Goal: Information Seeking & Learning: Check status

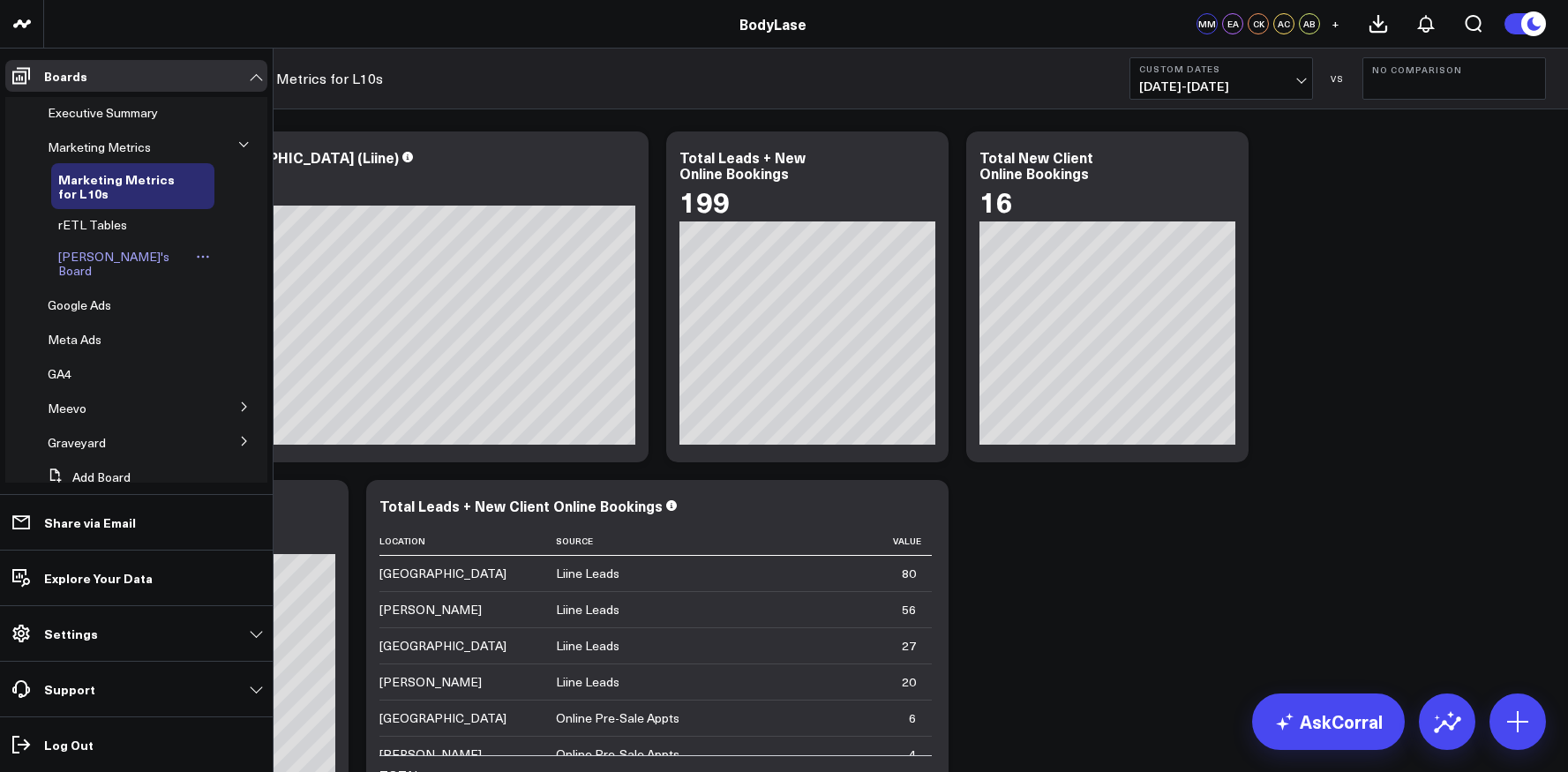
click at [101, 258] on span "[PERSON_NAME]'s Board" at bounding box center [114, 263] width 111 height 31
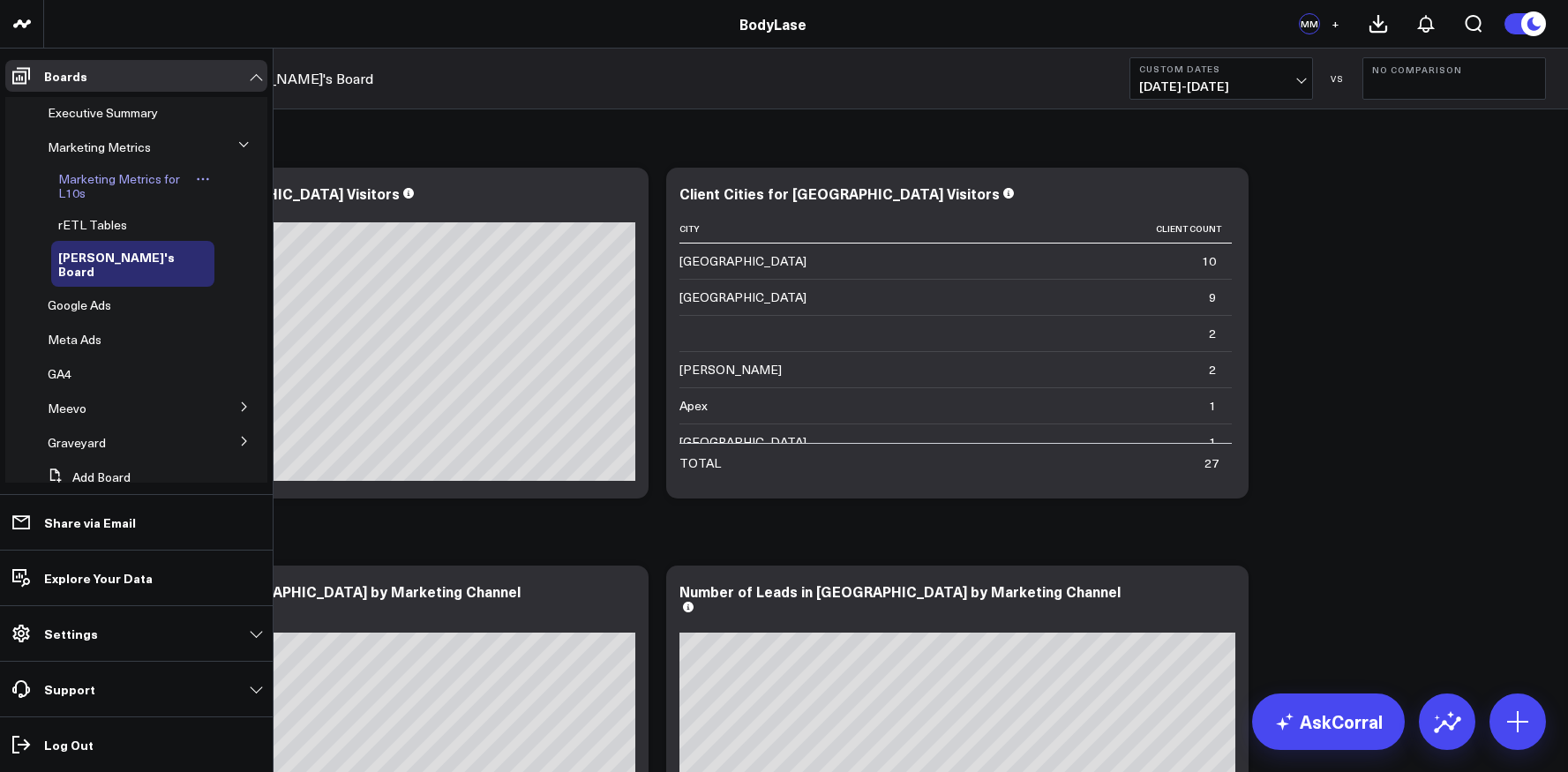
click at [119, 174] on span "Marketing Metrics for L10s" at bounding box center [119, 185] width 122 height 31
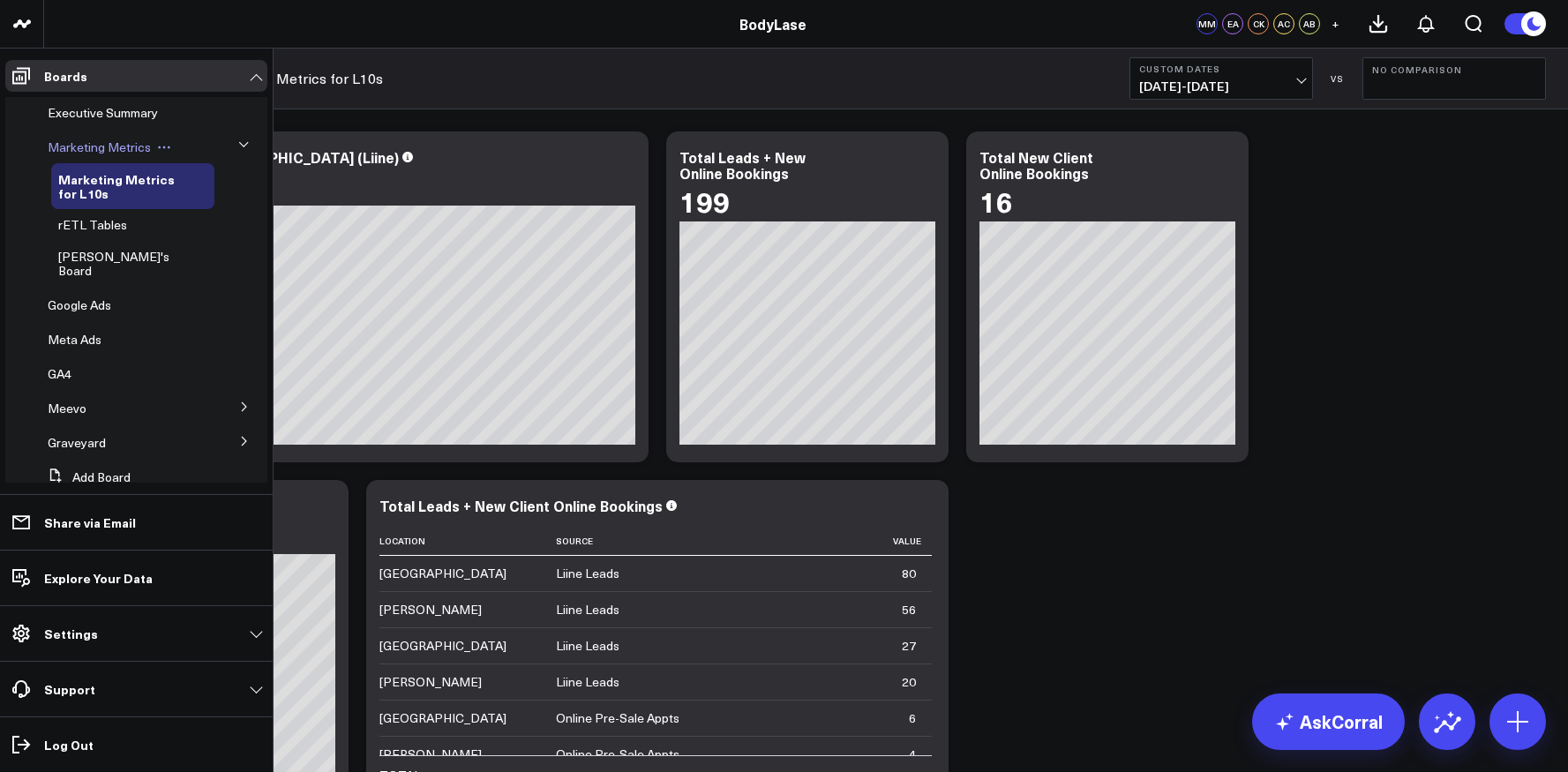
click at [109, 146] on span "Marketing Metrics" at bounding box center [100, 146] width 104 height 16
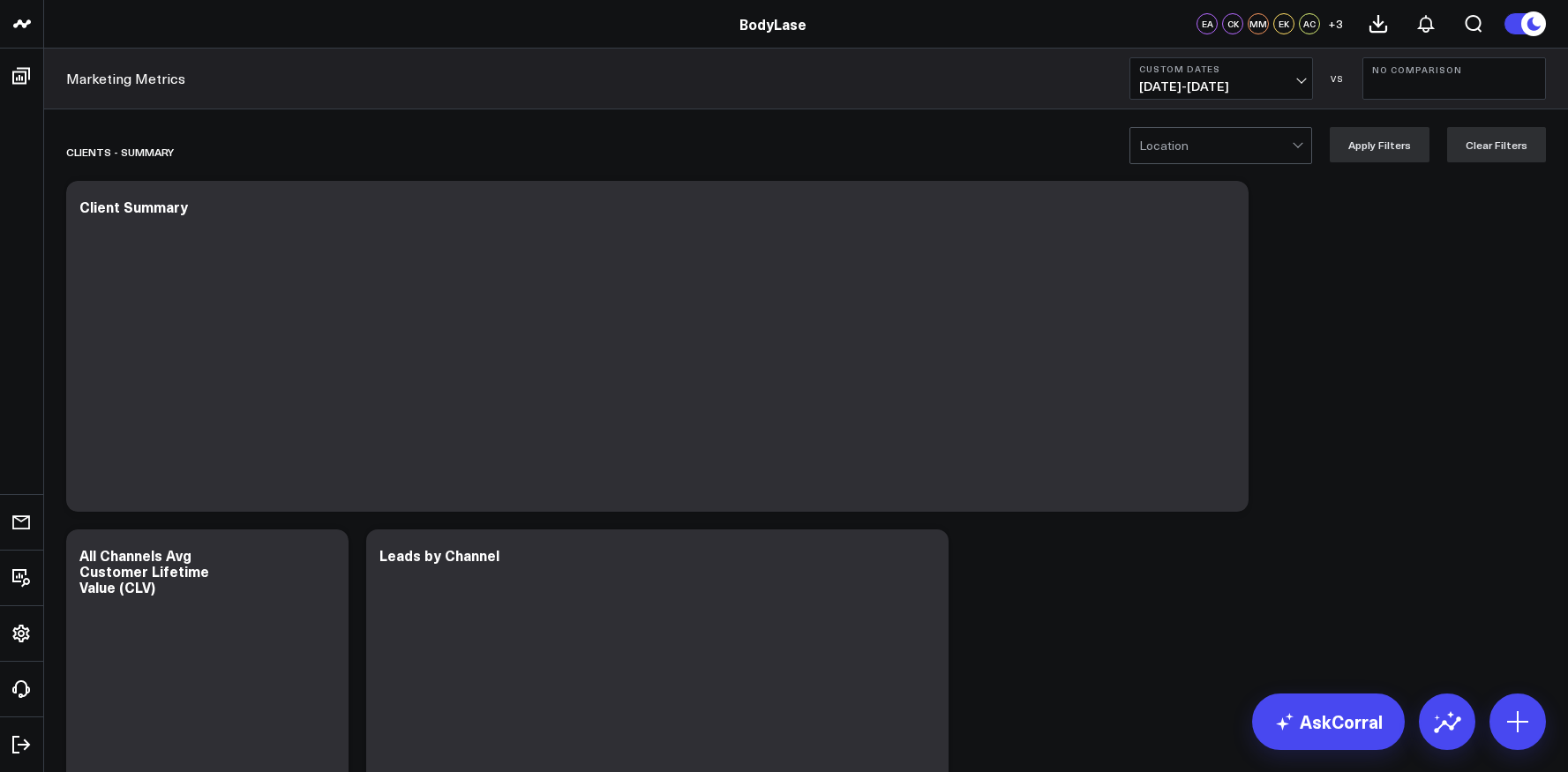
click at [1297, 80] on span "[DATE] - [DATE]" at bounding box center [1221, 86] width 164 height 14
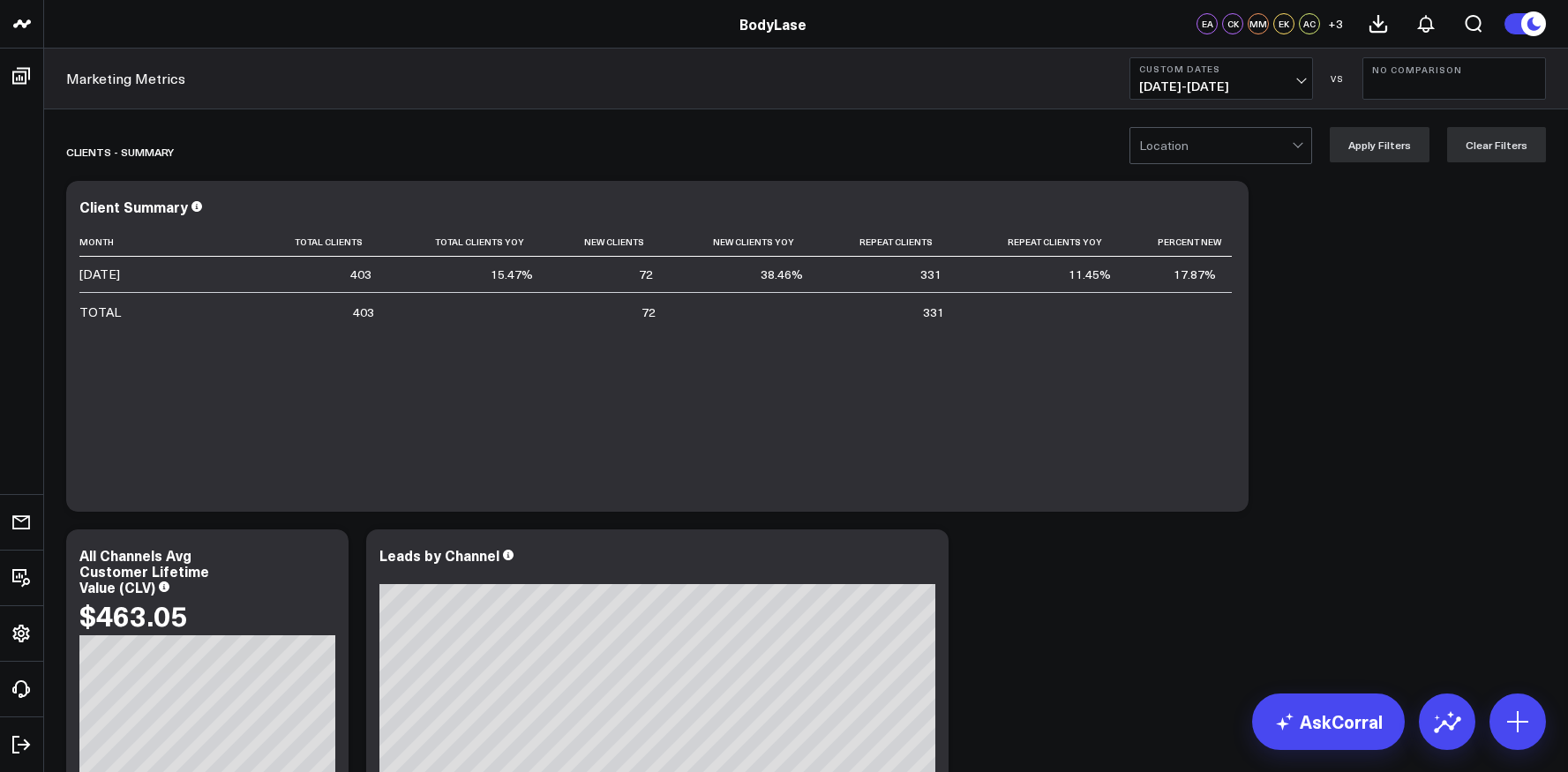
click at [1244, 135] on div at bounding box center [1215, 145] width 153 height 35
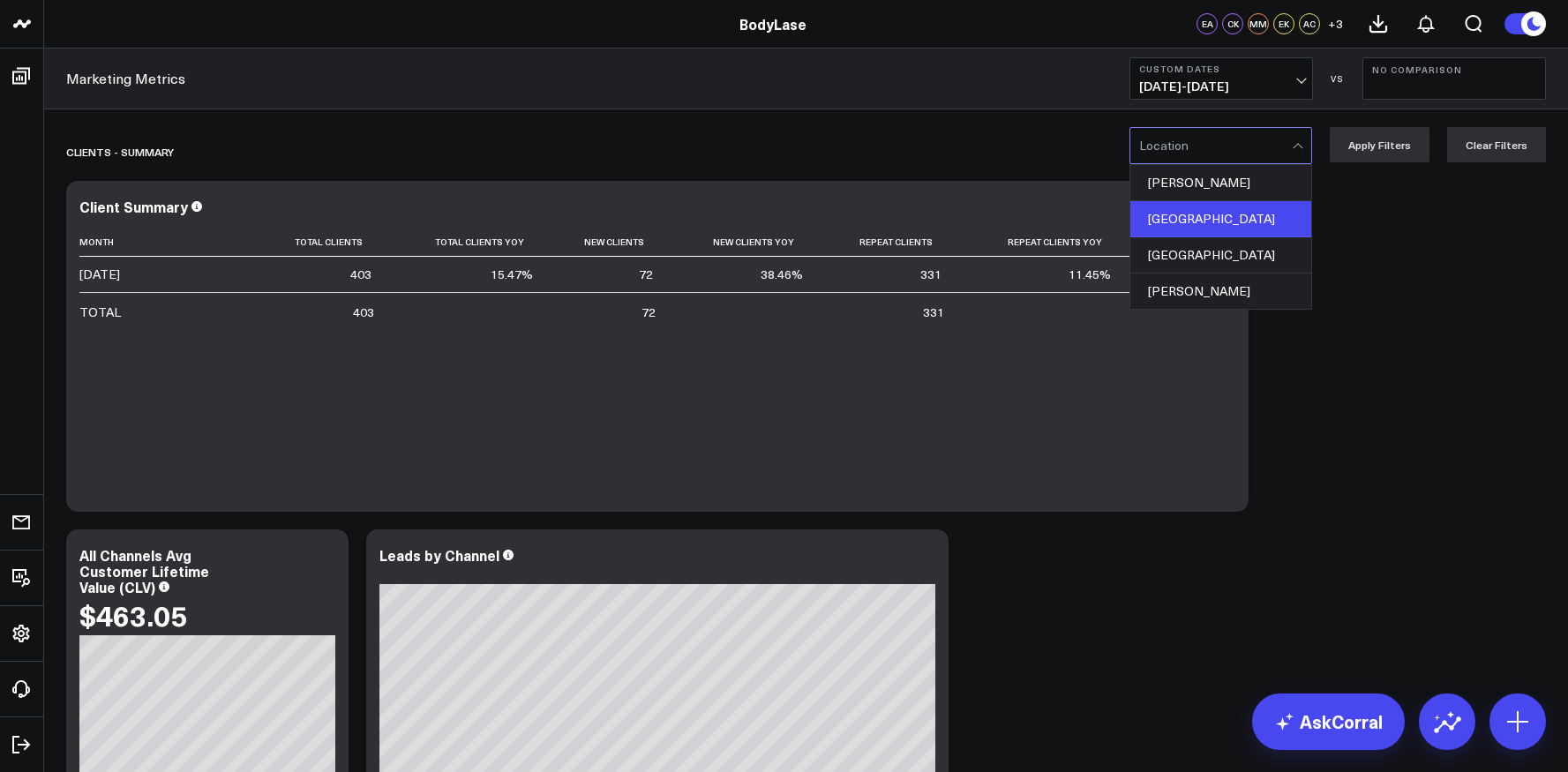
click at [1216, 212] on div "[GEOGRAPHIC_DATA]" at bounding box center [1221, 220] width 181 height 36
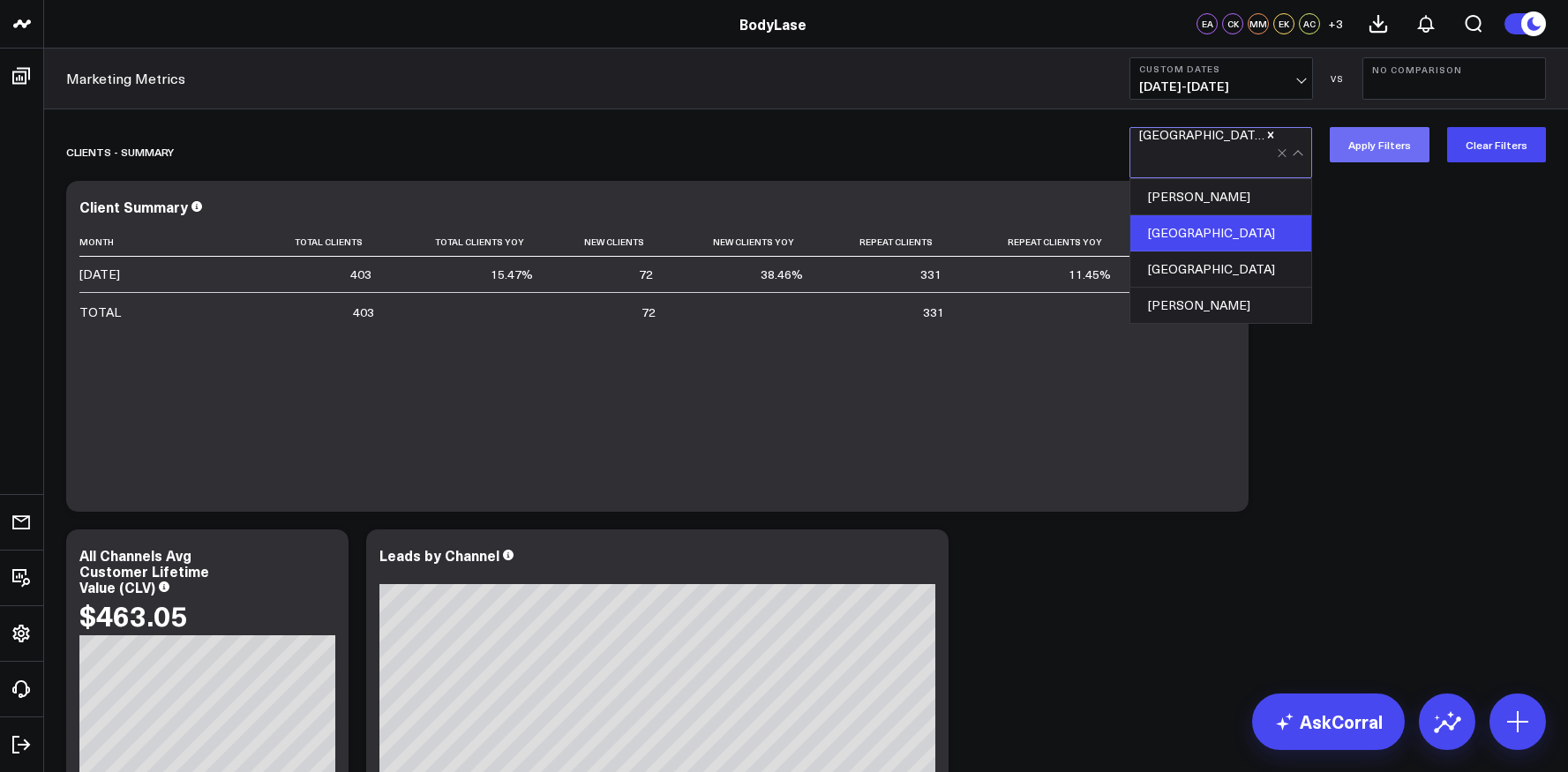
click at [1400, 145] on button "Apply Filters" at bounding box center [1380, 144] width 100 height 35
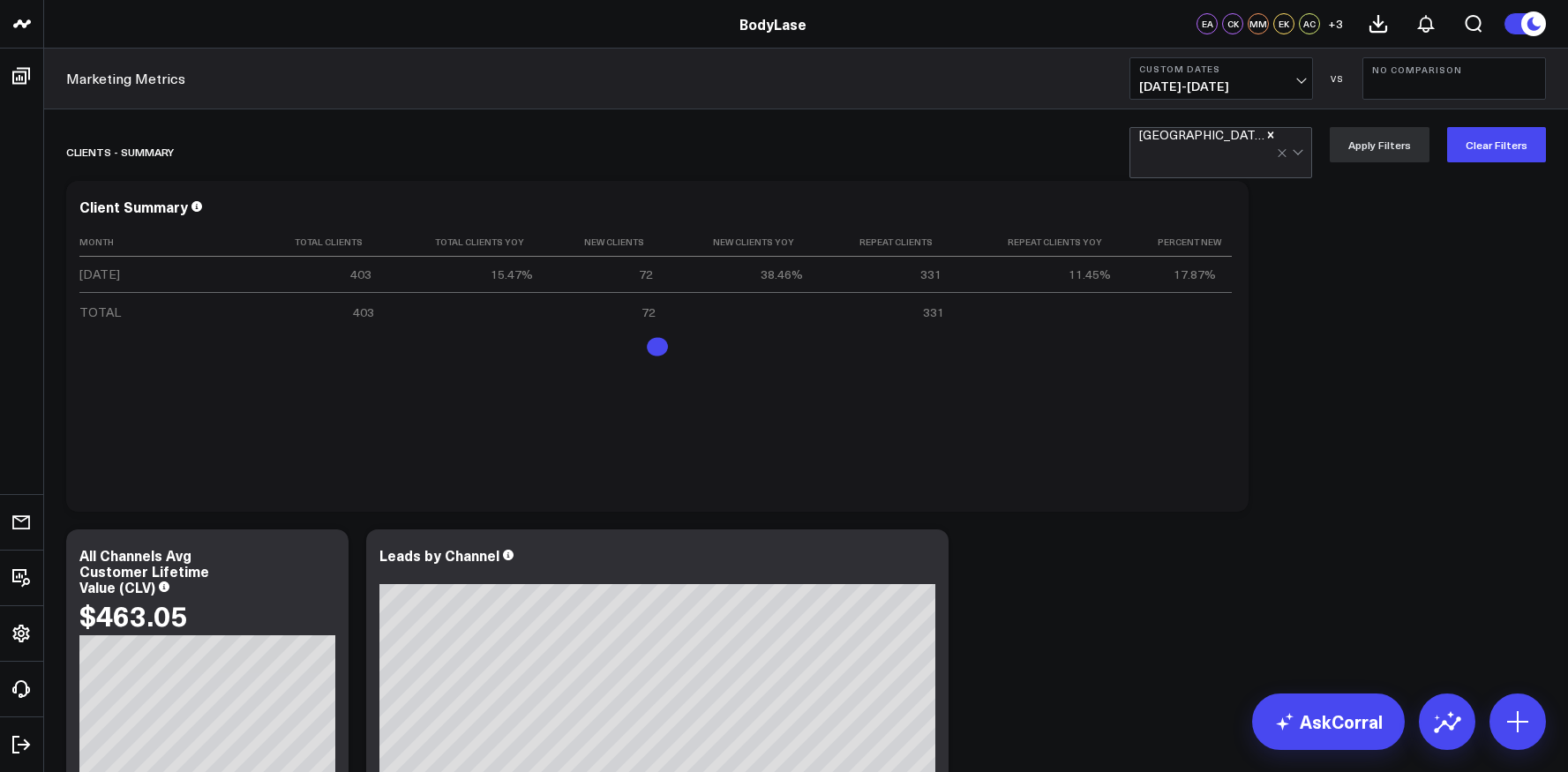
click at [1464, 85] on button "No Comparison" at bounding box center [1454, 79] width 183 height 42
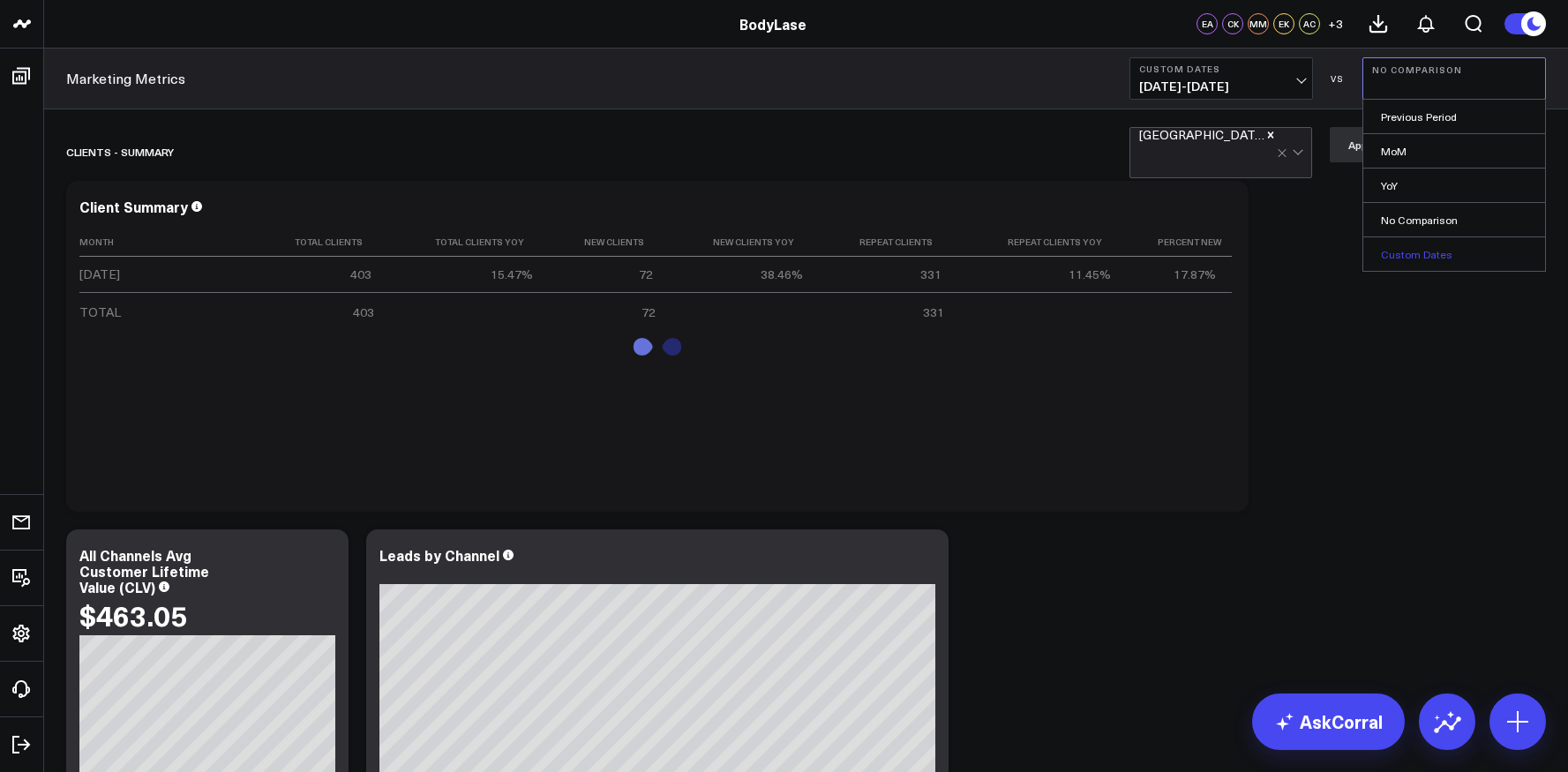
click at [1447, 258] on link "Custom Dates" at bounding box center [1454, 253] width 181 height 34
select select "8"
select select "2025"
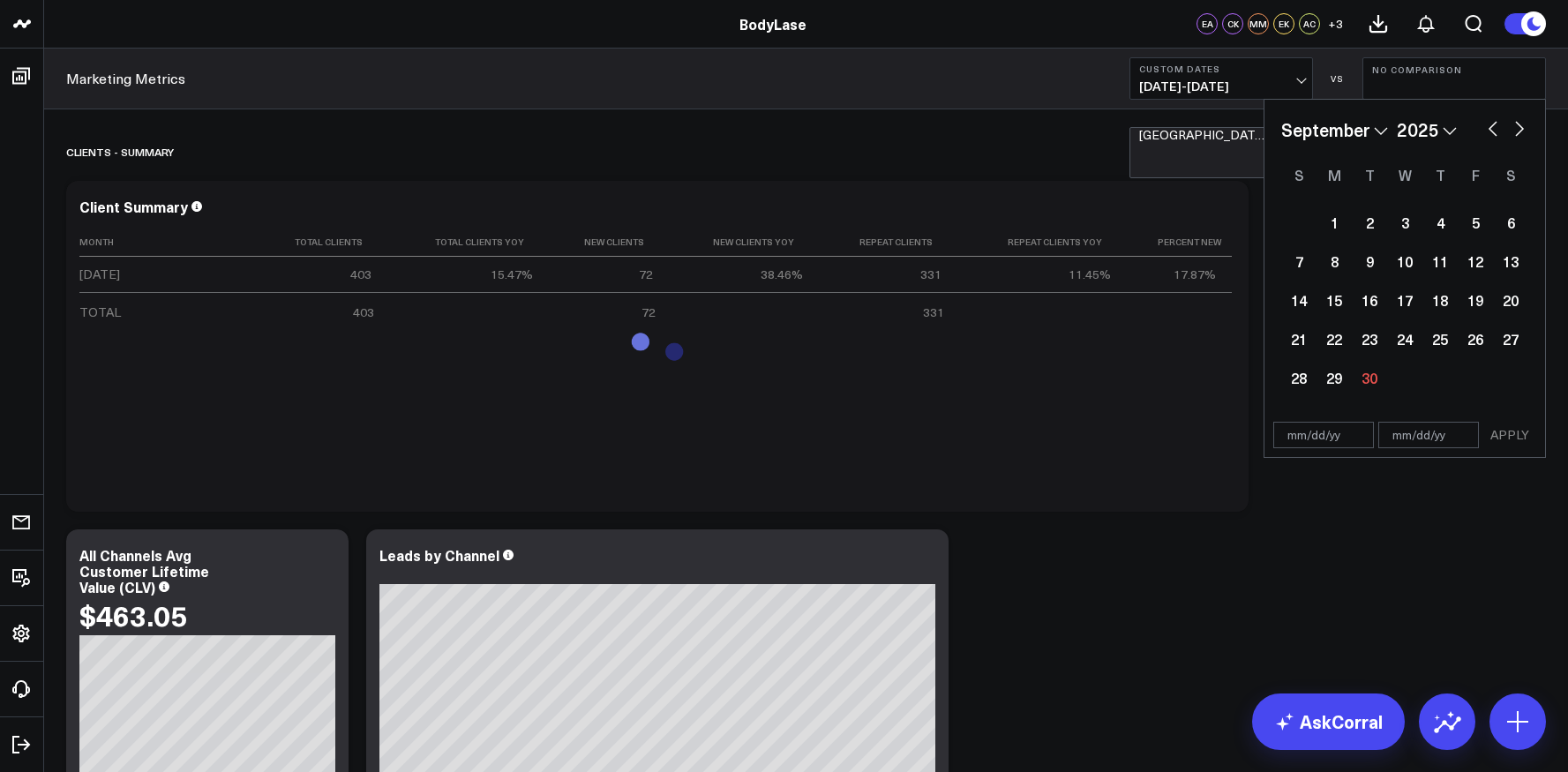
click at [1433, 129] on select "2026 2025 2024 2023 2022 2021 2020 2019 2018 2017 2016 2015 2014 2013 2012 2011…" at bounding box center [1427, 129] width 60 height 27
select select "8"
select select "2024"
click at [1363, 136] on select "January February March April May June July August September October November De…" at bounding box center [1334, 129] width 107 height 27
click at [1326, 344] on div "23" at bounding box center [1334, 339] width 36 height 35
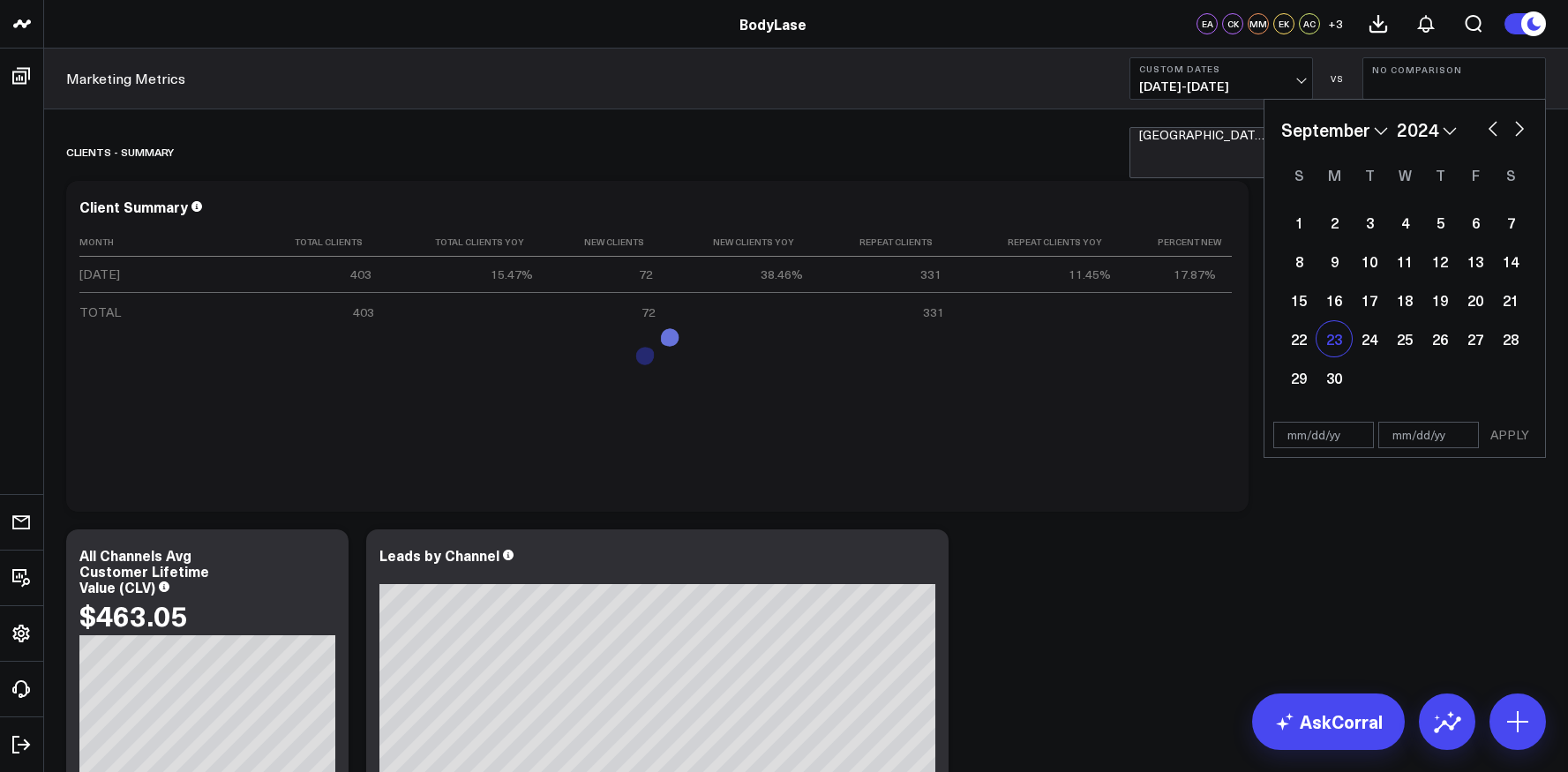
type input "[DATE]"
select select "8"
select select "2024"
click at [1299, 377] on div "29" at bounding box center [1298, 377] width 36 height 35
type input "[DATE]"
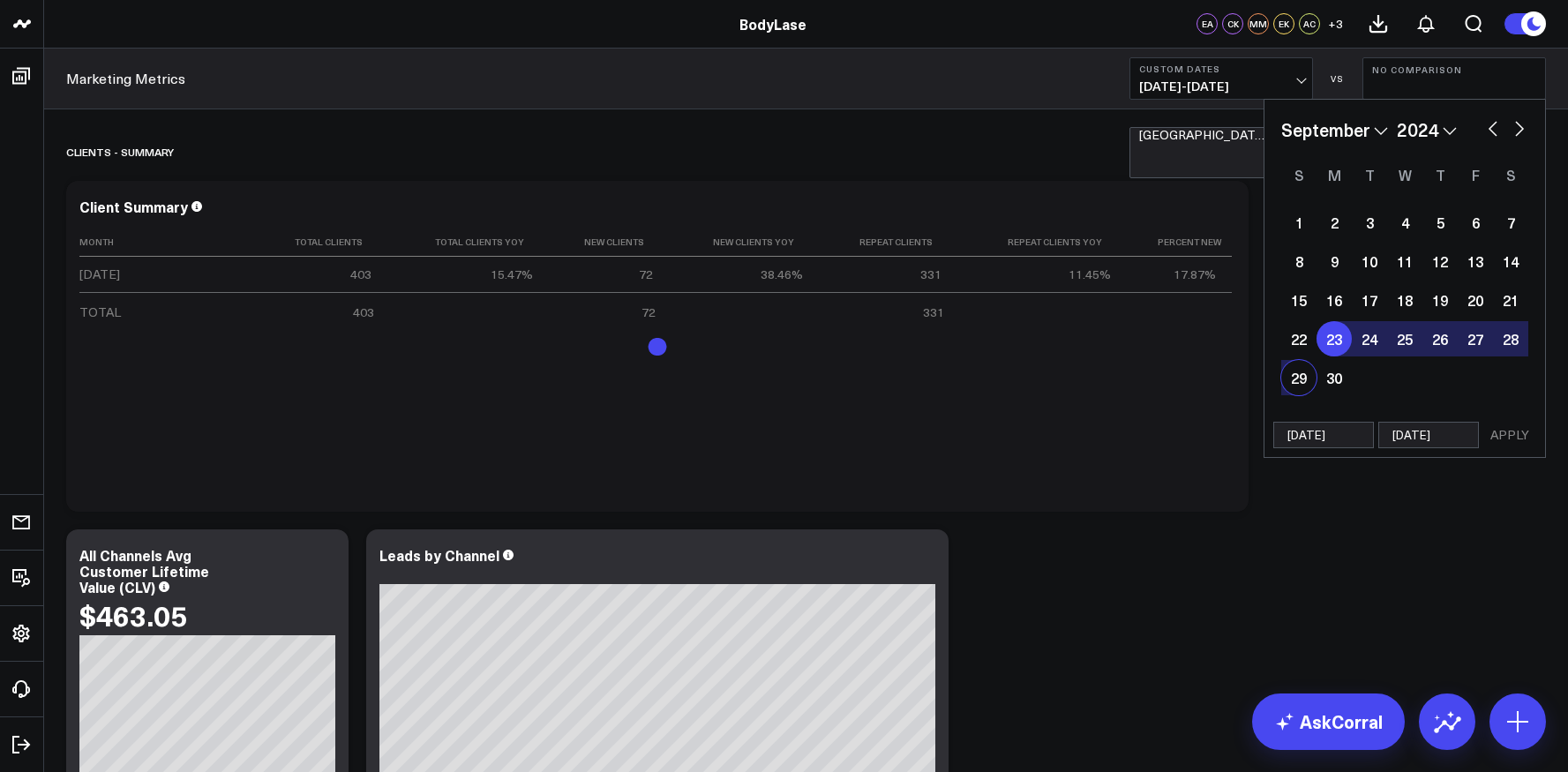
select select "8"
select select "2024"
click at [1506, 441] on button "APPLY" at bounding box center [1509, 435] width 53 height 27
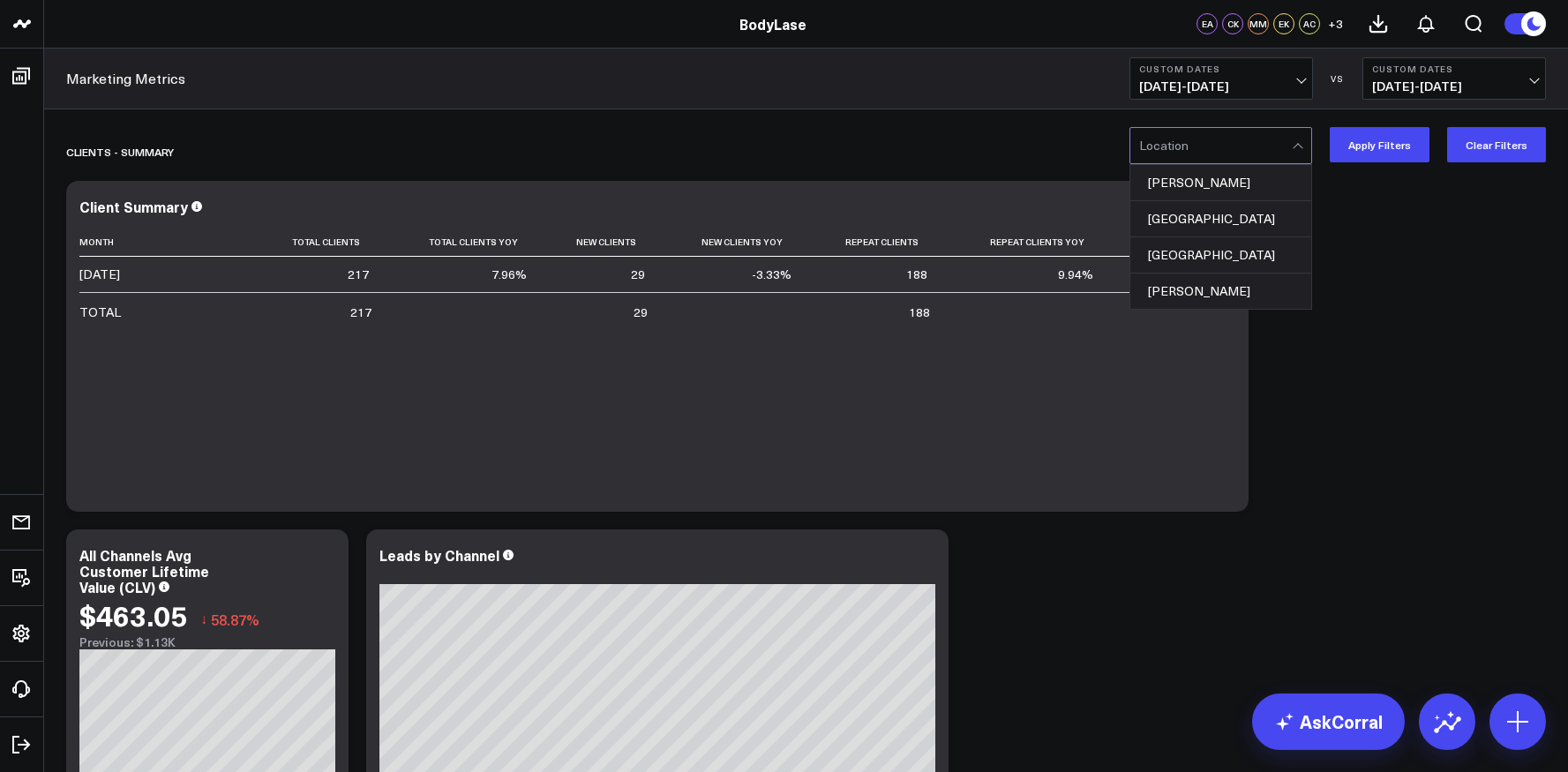
click at [1292, 146] on div at bounding box center [1215, 145] width 153 height 35
click at [1213, 188] on div "[PERSON_NAME]" at bounding box center [1221, 183] width 181 height 36
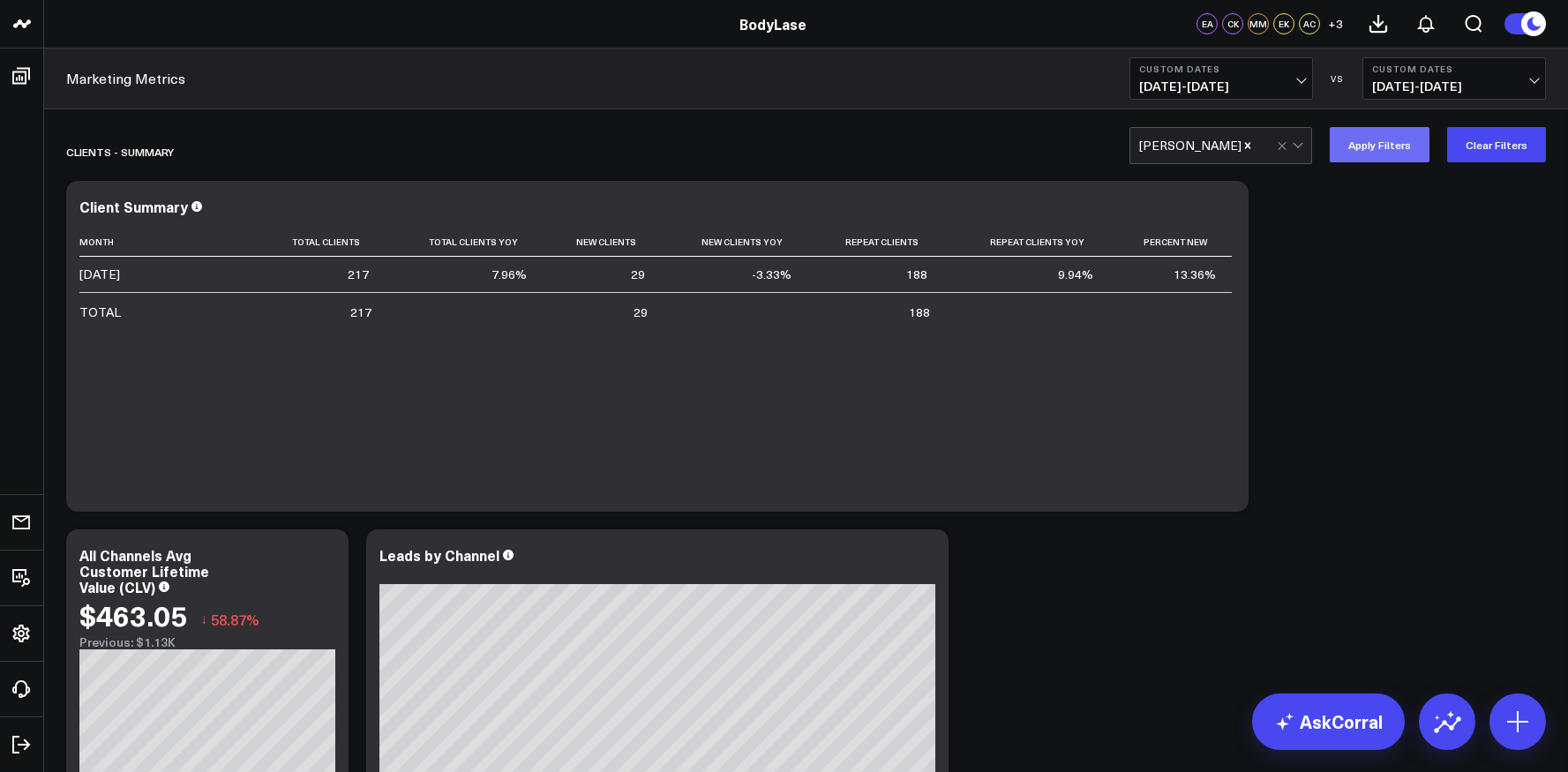
click at [1386, 148] on button "Apply Filters" at bounding box center [1380, 144] width 100 height 35
